Goal: Navigation & Orientation: Find specific page/section

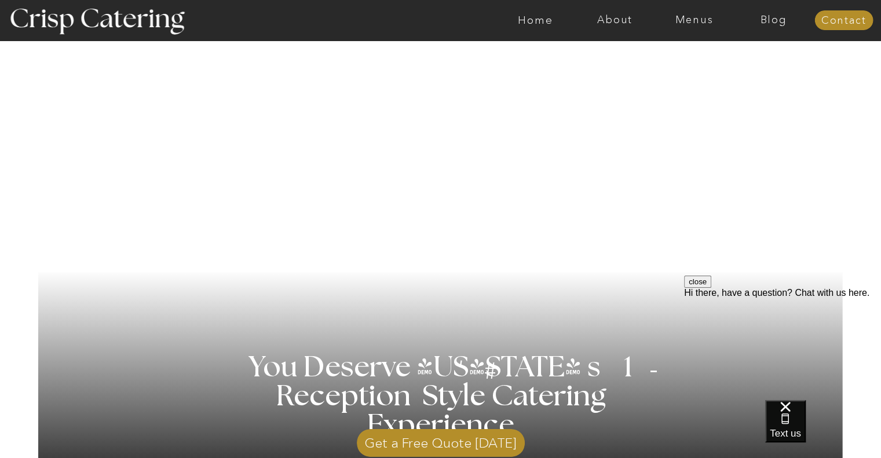
click at [695, 9] on div at bounding box center [486, 20] width 1837 height 41
click at [693, 25] on nav "Menus" at bounding box center [694, 20] width 79 height 12
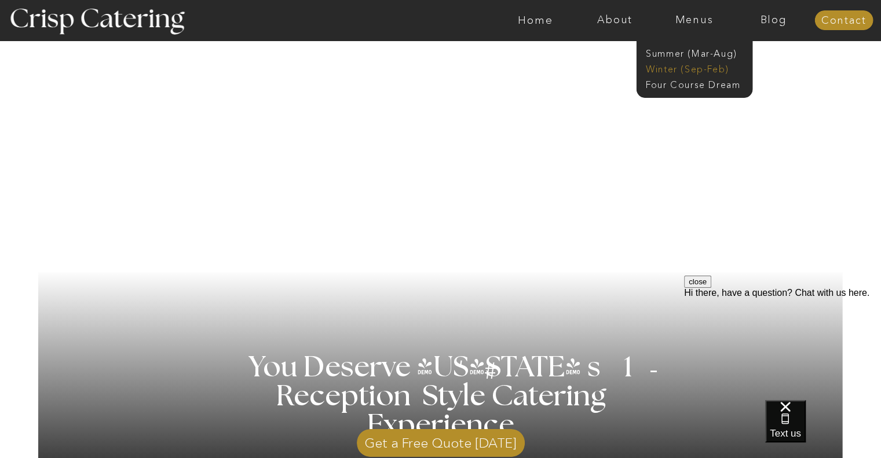
click at [677, 67] on nav "Winter (Sep-Feb)" at bounding box center [693, 68] width 95 height 11
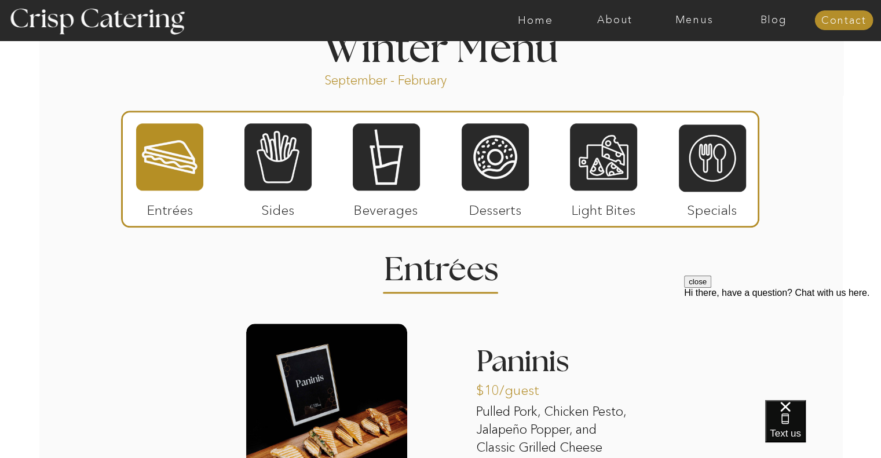
scroll to position [1300, 0]
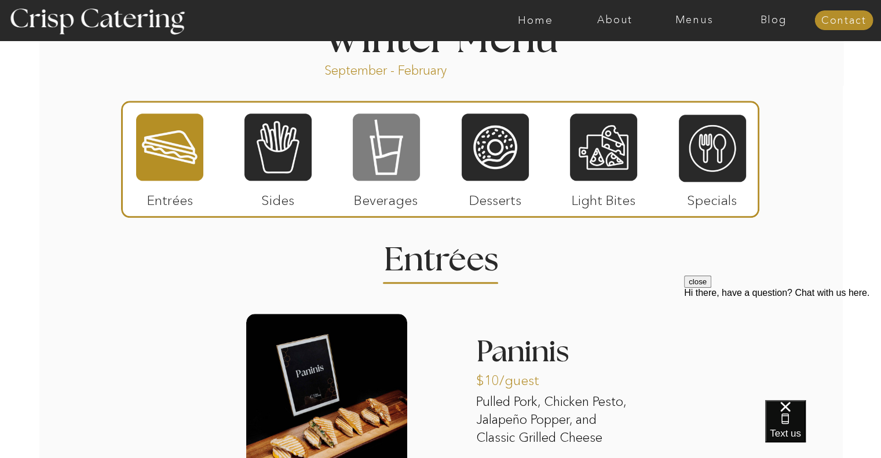
click at [393, 160] on div at bounding box center [386, 147] width 67 height 70
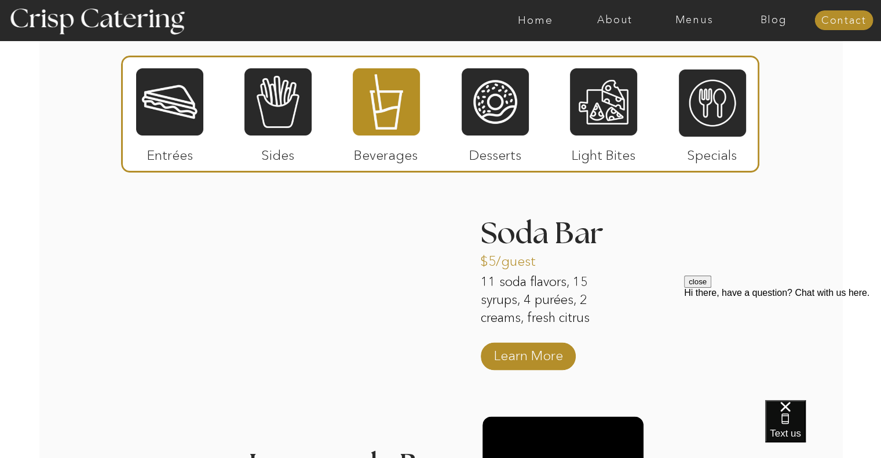
scroll to position [1425, 0]
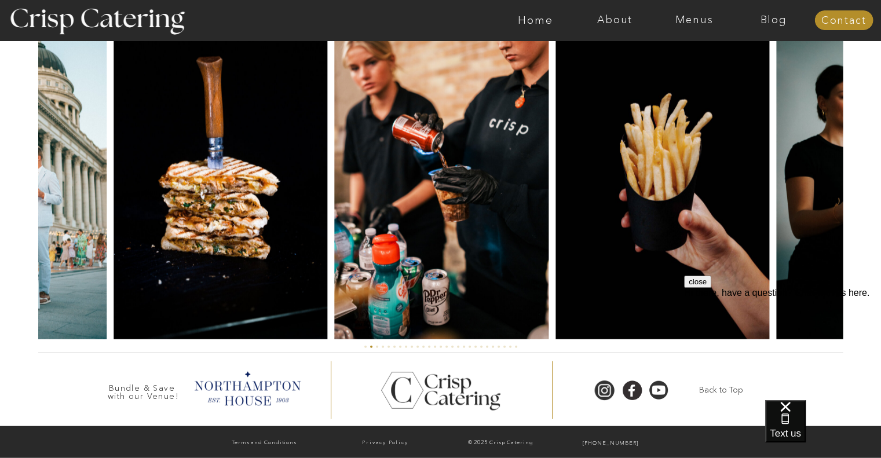
scroll to position [2739, 0]
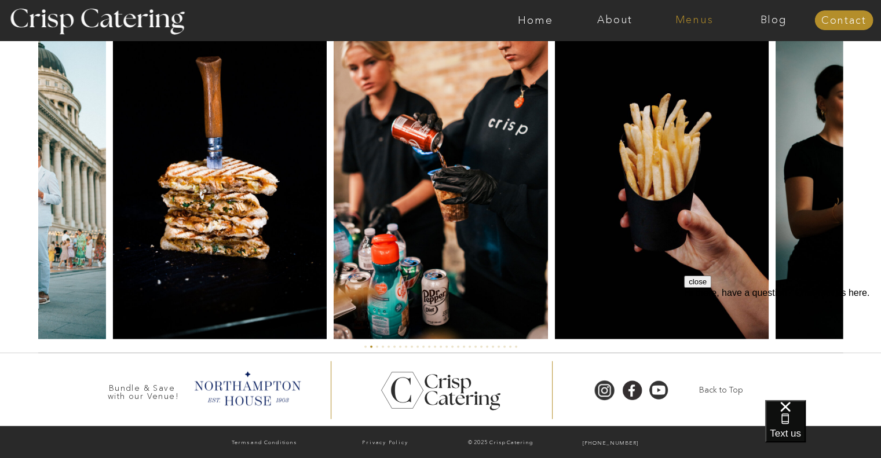
click at [698, 21] on nav "Menus" at bounding box center [694, 20] width 79 height 12
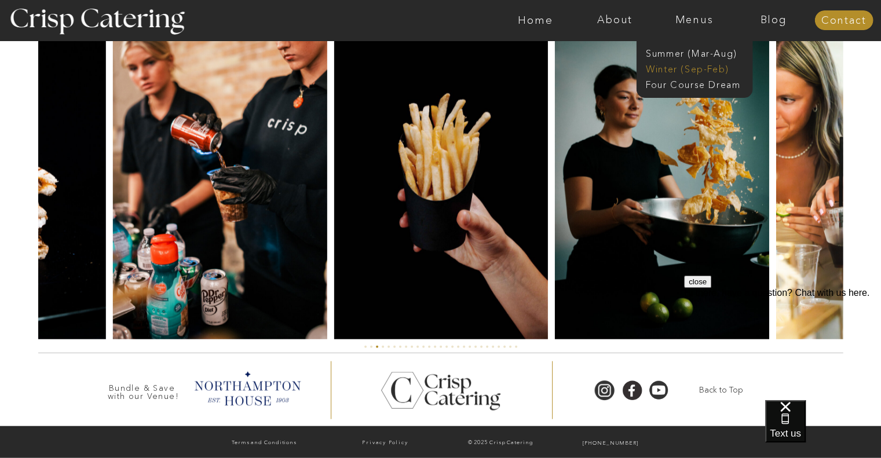
click at [689, 67] on nav "Winter (Sep-Feb)" at bounding box center [693, 68] width 95 height 11
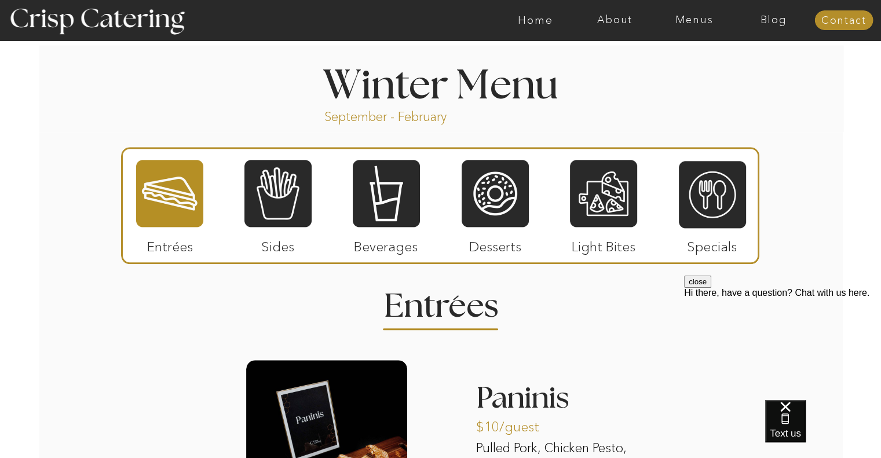
scroll to position [1256, 0]
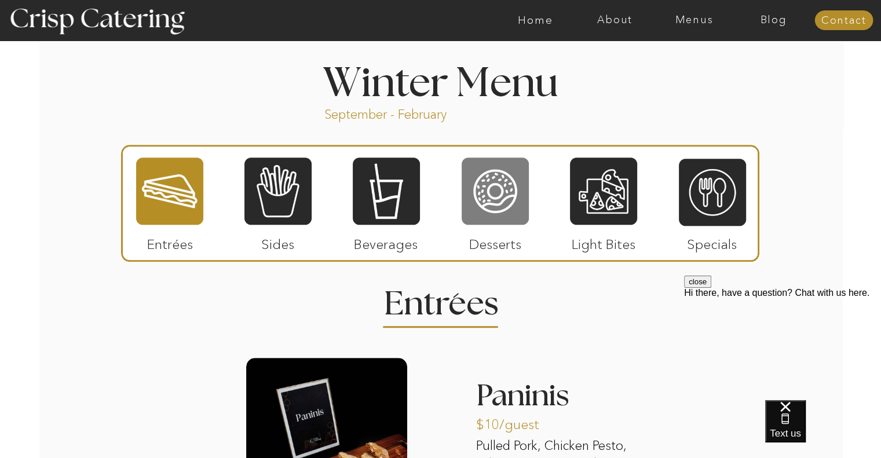
click at [496, 182] on div at bounding box center [495, 191] width 67 height 70
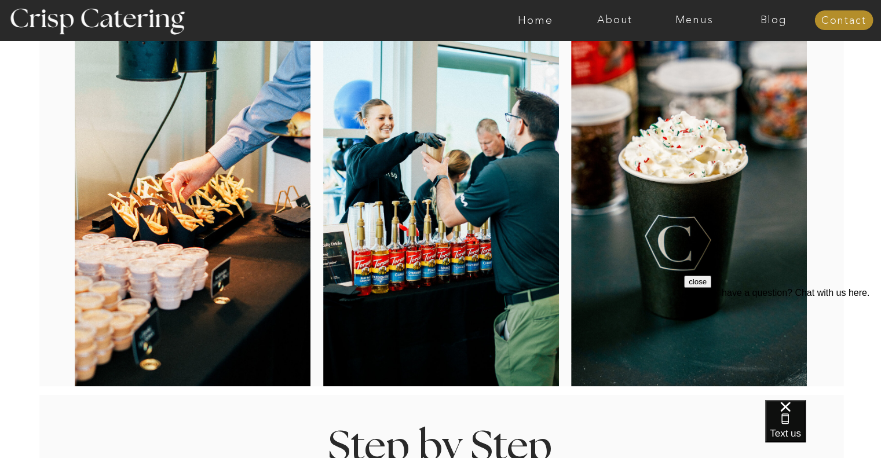
scroll to position [0, 0]
